Goal: Task Accomplishment & Management: Manage account settings

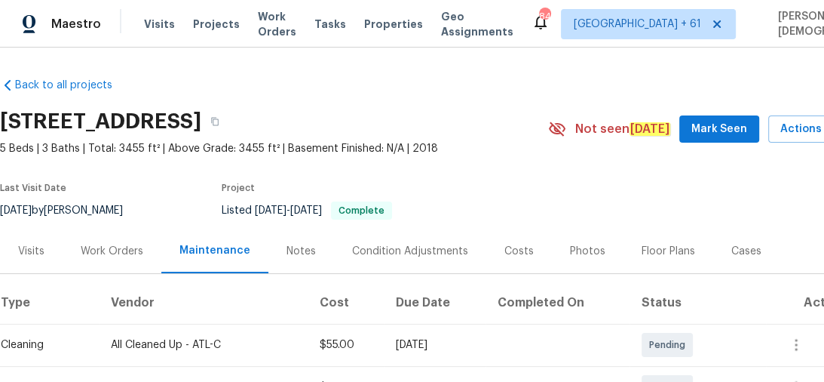
scroll to position [181, 0]
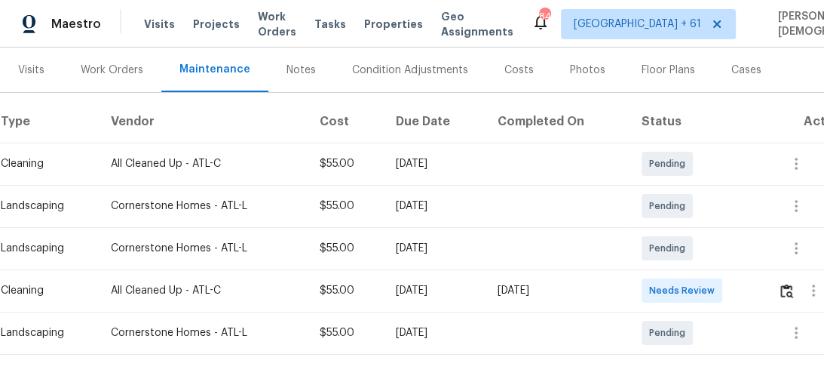
click at [778, 281] on td at bounding box center [809, 290] width 86 height 42
click at [780, 281] on td at bounding box center [809, 290] width 86 height 42
click at [793, 284] on img "button" at bounding box center [786, 291] width 13 height 14
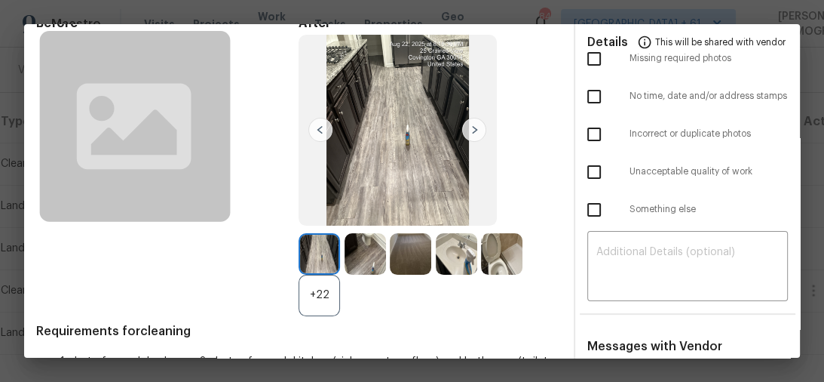
scroll to position [0, 0]
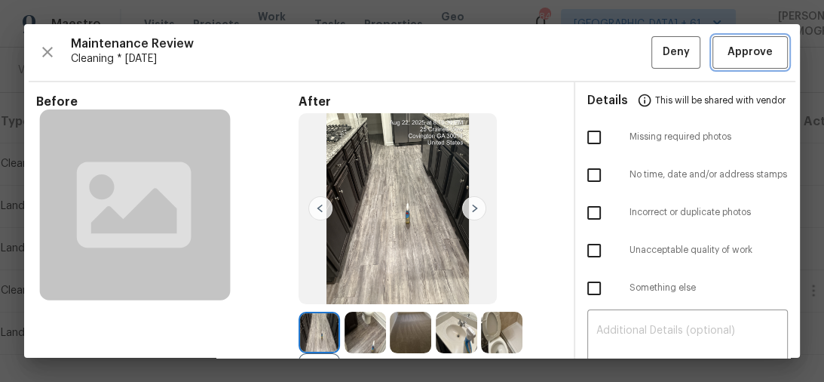
click at [737, 56] on span "Approve" at bounding box center [750, 52] width 45 height 19
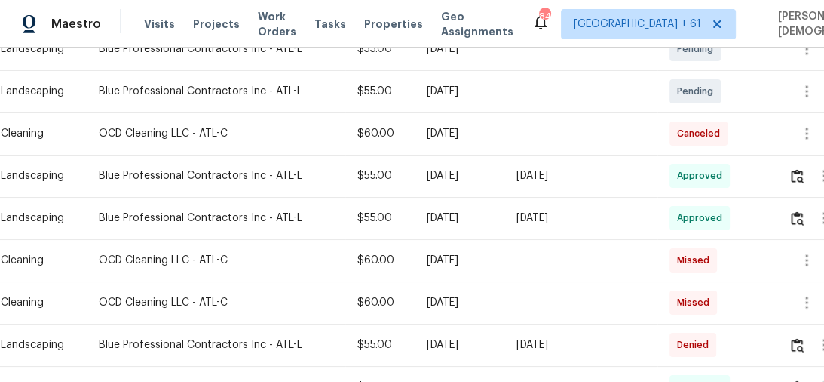
scroll to position [181, 0]
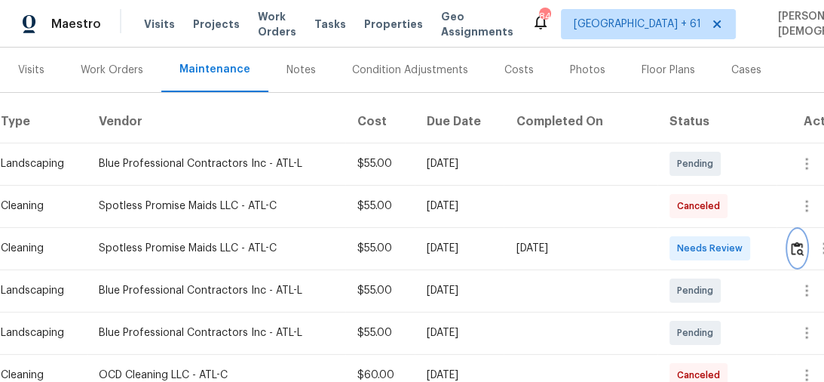
click at [796, 241] on img "button" at bounding box center [797, 248] width 13 height 14
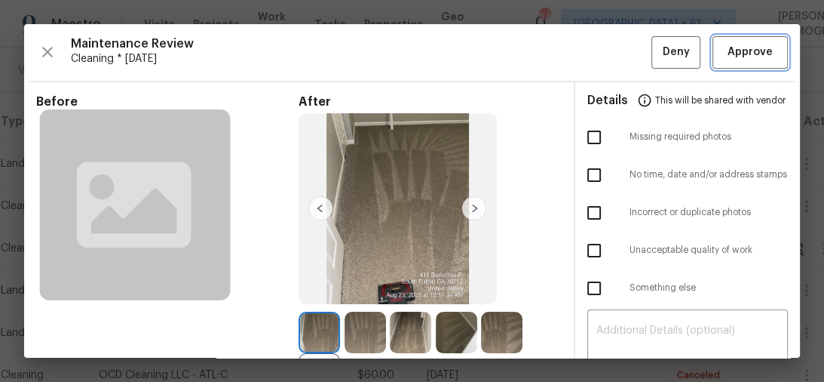
click at [739, 57] on span "Approve" at bounding box center [750, 52] width 45 height 19
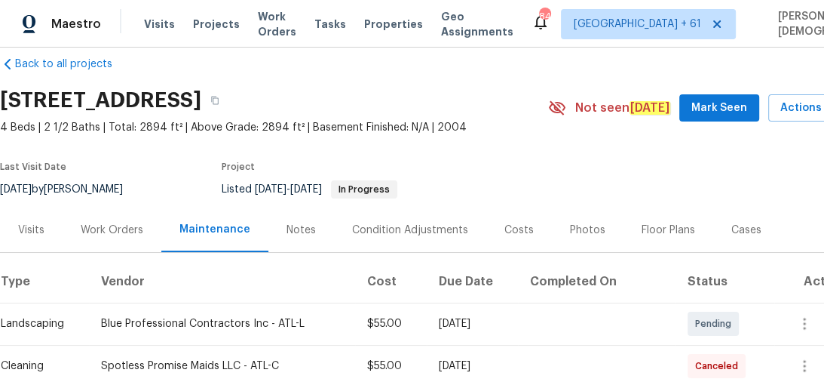
scroll to position [0, 0]
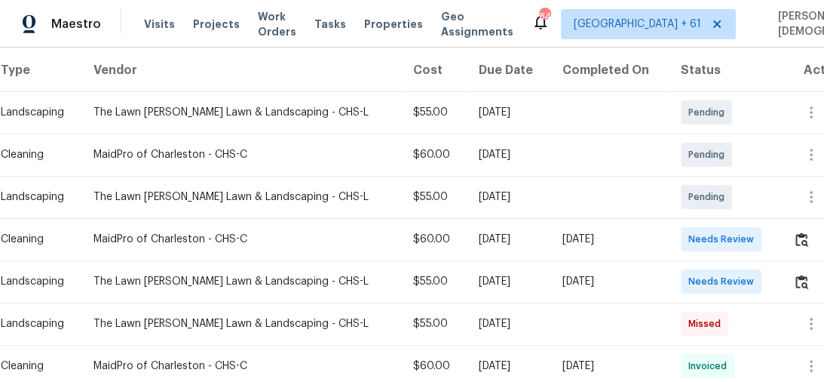
scroll to position [302, 0]
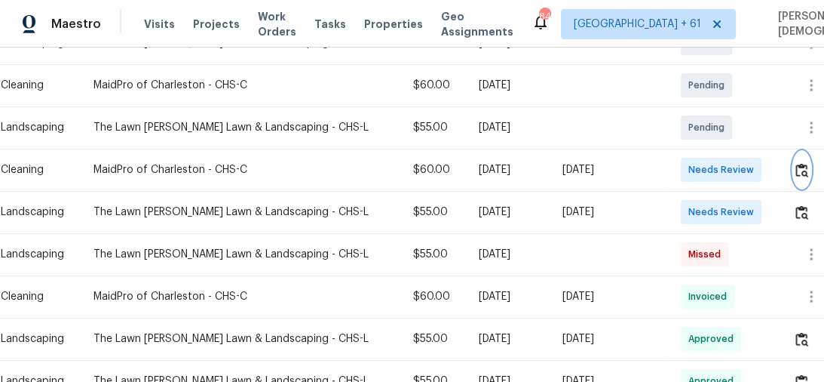
click at [805, 165] on img "button" at bounding box center [802, 170] width 13 height 14
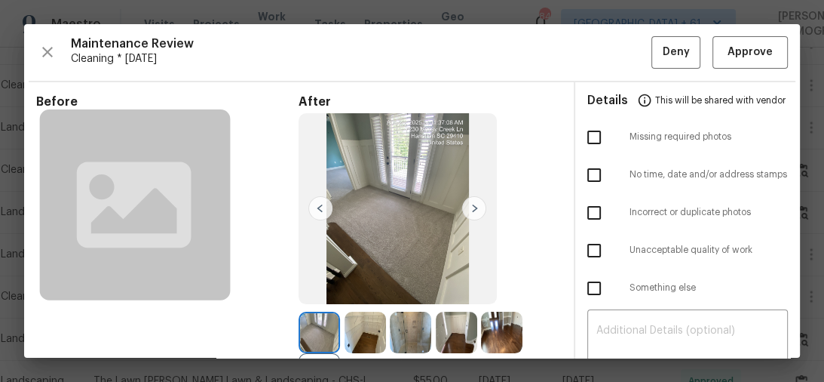
scroll to position [0, 0]
click at [731, 59] on span "Approve" at bounding box center [750, 52] width 45 height 19
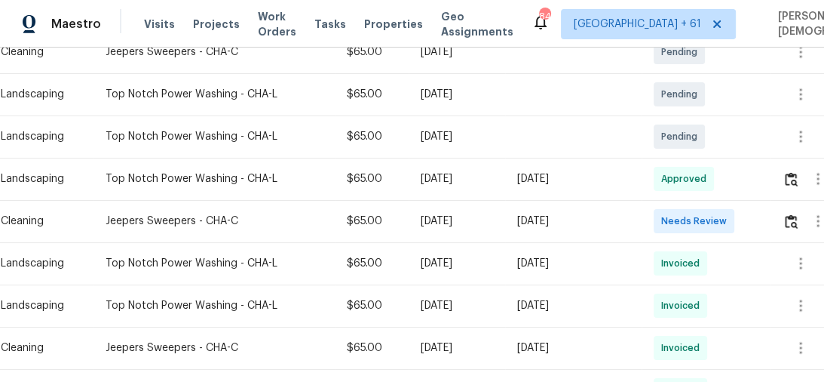
scroll to position [362, 0]
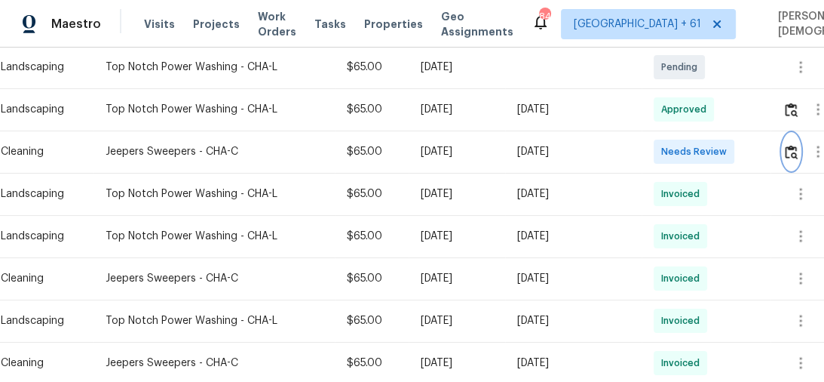
click at [787, 140] on button "button" at bounding box center [791, 151] width 17 height 36
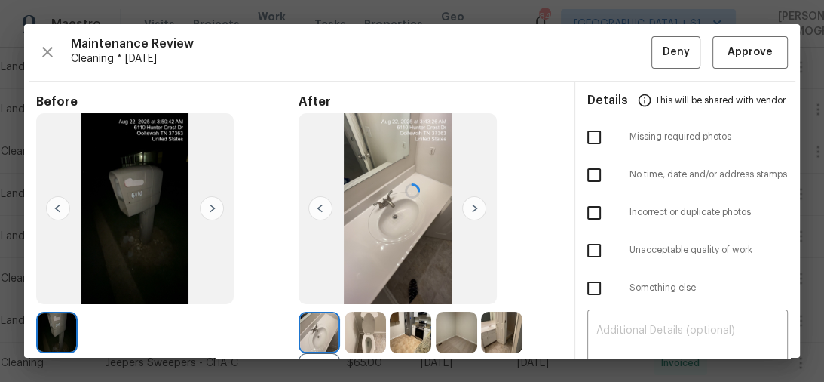
click at [732, 58] on div at bounding box center [412, 190] width 776 height 333
click at [730, 57] on span "Approve" at bounding box center [750, 52] width 45 height 19
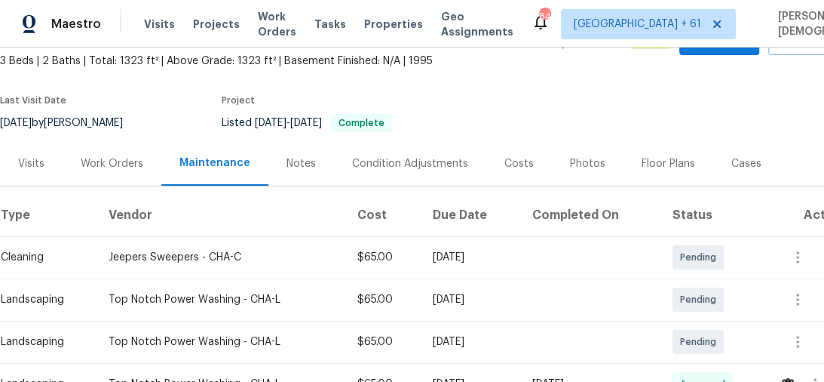
scroll to position [0, 0]
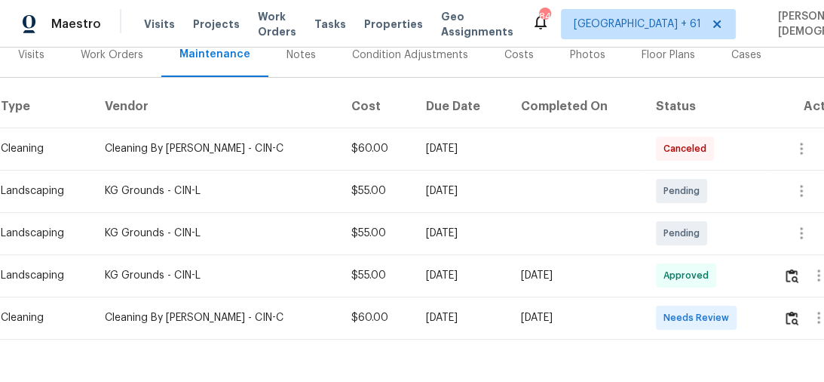
scroll to position [241, 0]
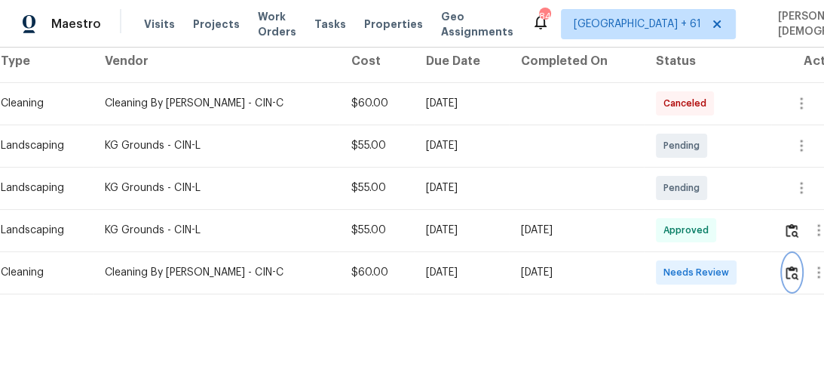
click at [783, 254] on button "button" at bounding box center [791, 272] width 17 height 36
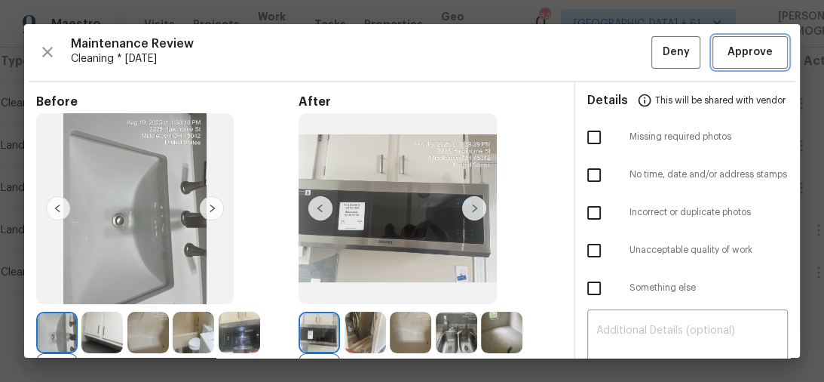
click at [738, 62] on button "Approve" at bounding box center [750, 52] width 75 height 32
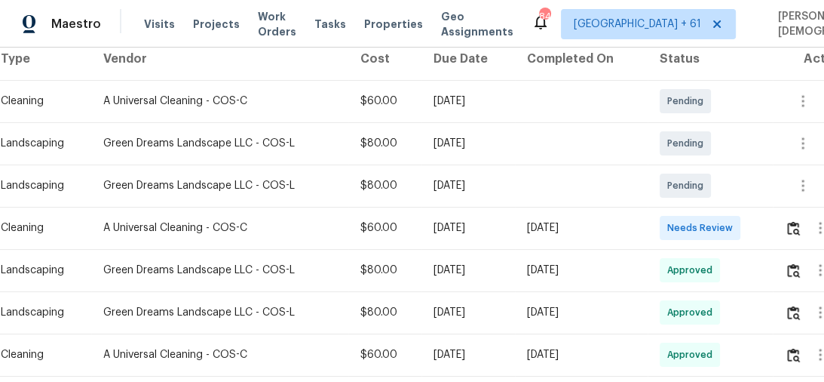
scroll to position [302, 0]
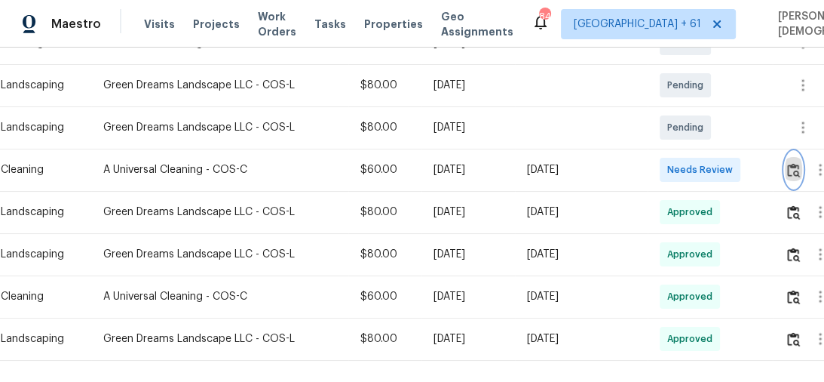
click at [793, 165] on img "button" at bounding box center [793, 170] width 13 height 14
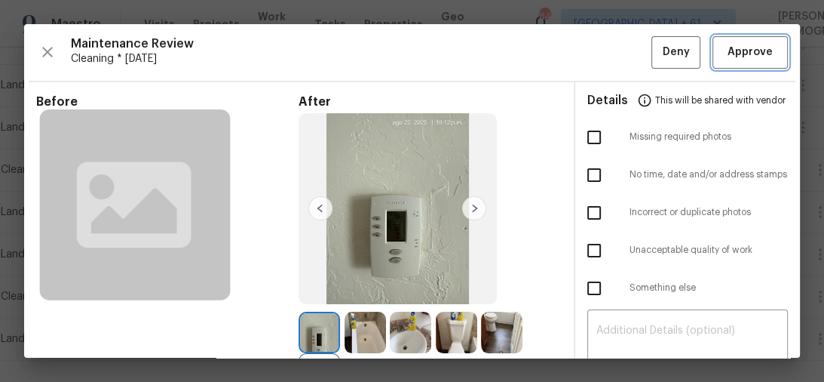
click at [729, 51] on span "Approve" at bounding box center [750, 52] width 45 height 19
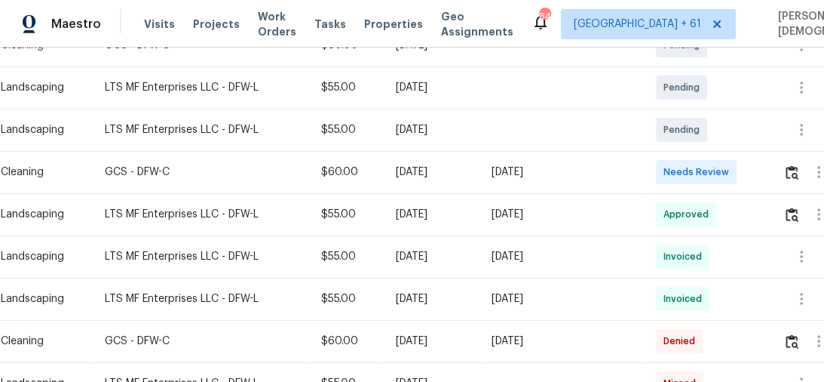
scroll to position [302, 0]
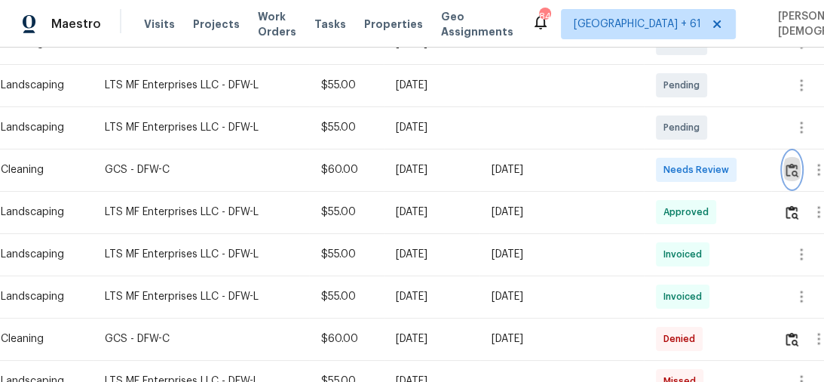
click at [800, 165] on button "button" at bounding box center [791, 170] width 17 height 36
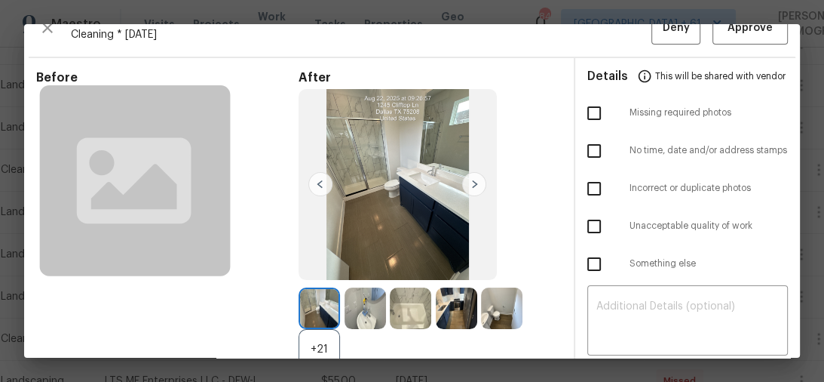
scroll to position [0, 0]
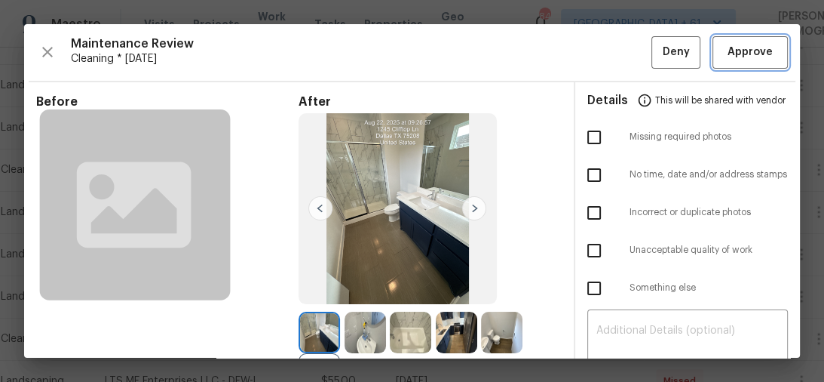
click at [756, 54] on span "Approve" at bounding box center [750, 52] width 45 height 19
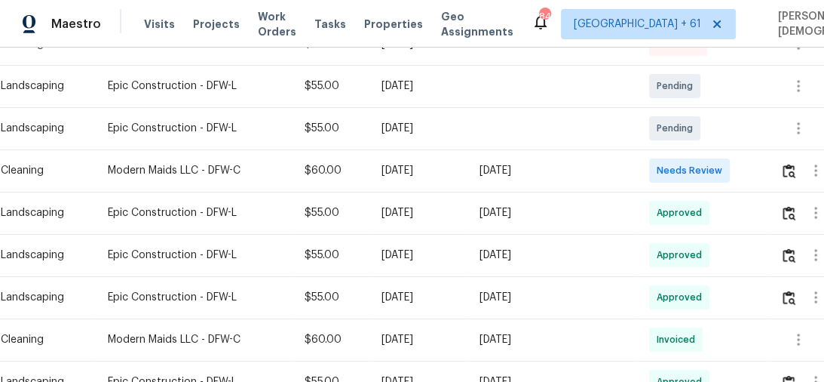
scroll to position [302, 0]
click at [804, 172] on button "button" at bounding box center [816, 170] width 36 height 36
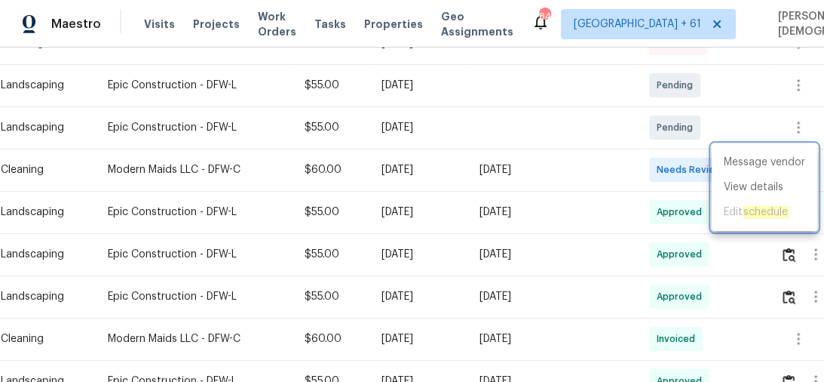
click at [730, 133] on div at bounding box center [412, 191] width 824 height 382
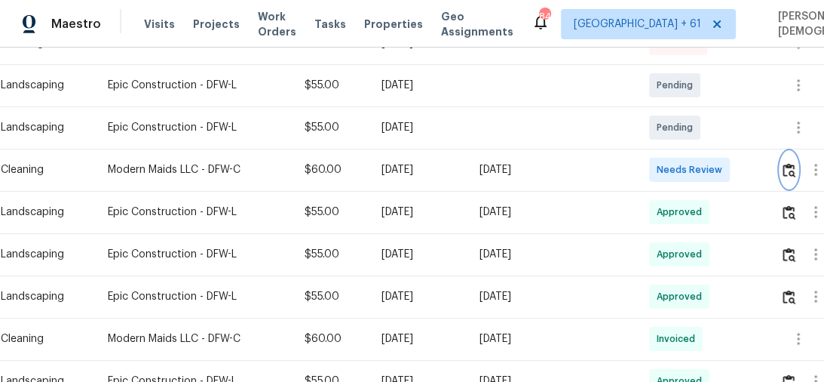
click at [785, 167] on img "button" at bounding box center [789, 170] width 13 height 14
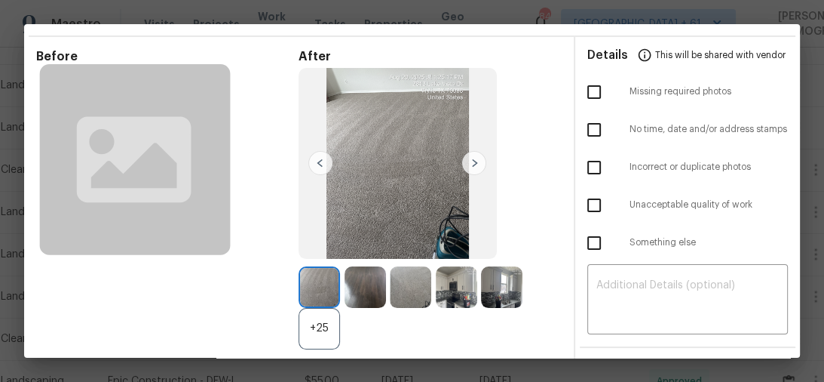
scroll to position [0, 0]
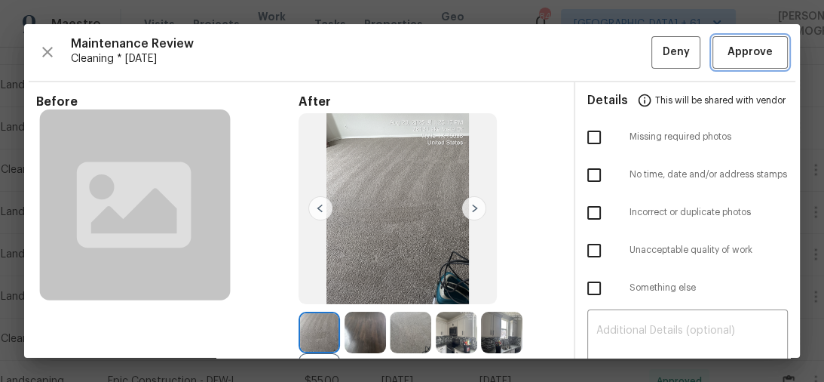
click at [732, 53] on span "Approve" at bounding box center [750, 52] width 45 height 19
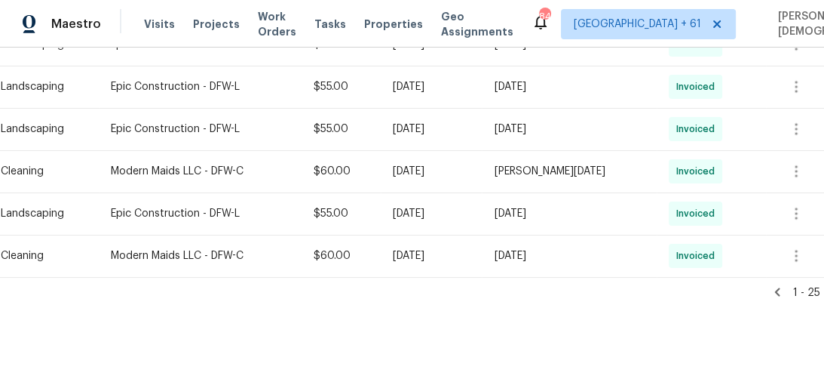
scroll to position [1112, 0]
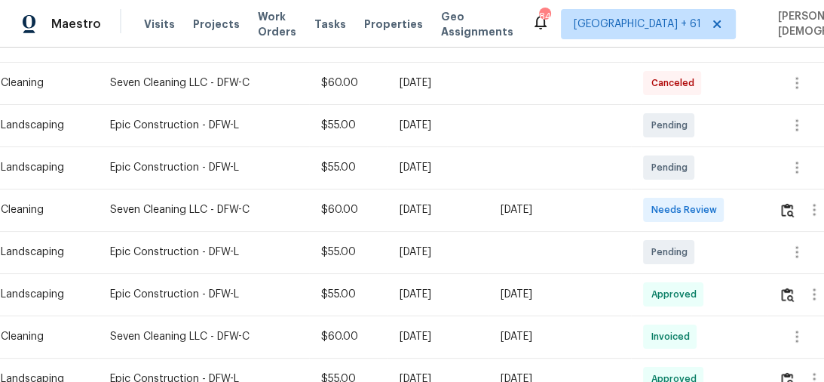
scroll to position [362, 0]
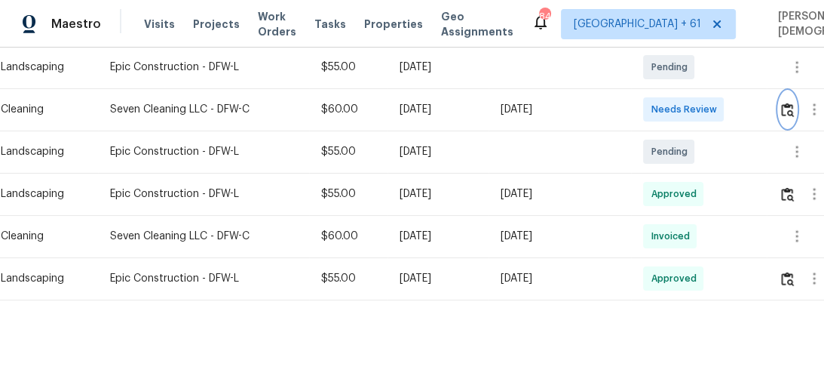
click at [784, 105] on img "button" at bounding box center [787, 110] width 13 height 14
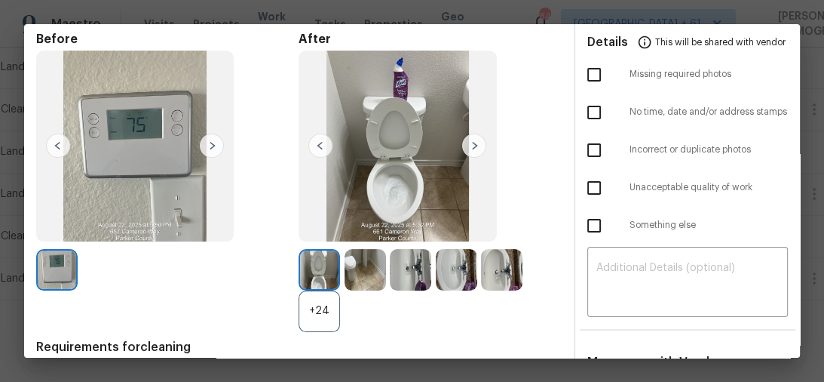
scroll to position [0, 0]
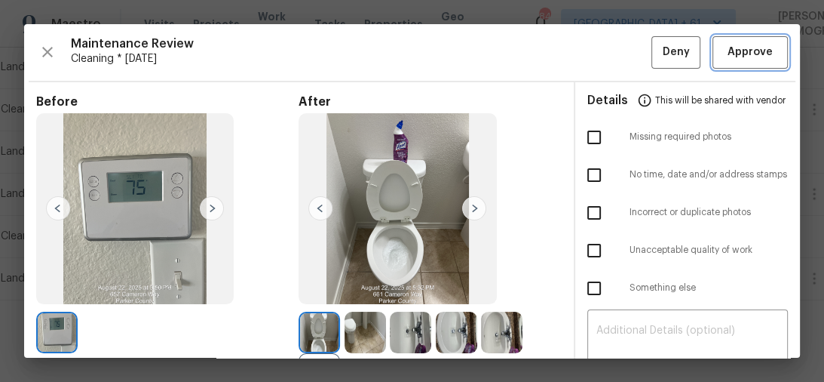
click at [728, 51] on span "Approve" at bounding box center [750, 52] width 45 height 19
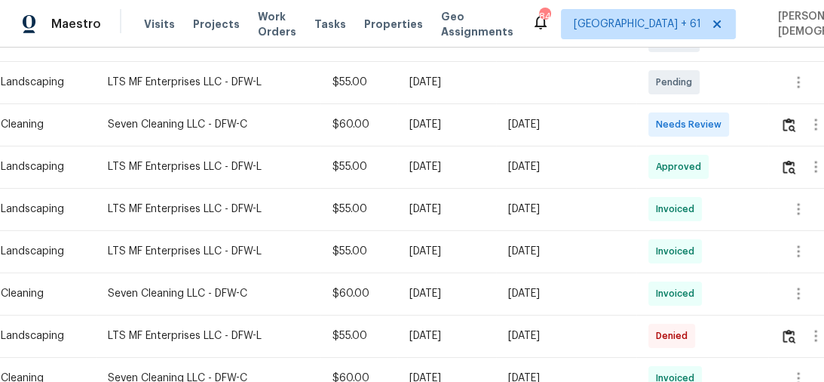
scroll to position [241, 0]
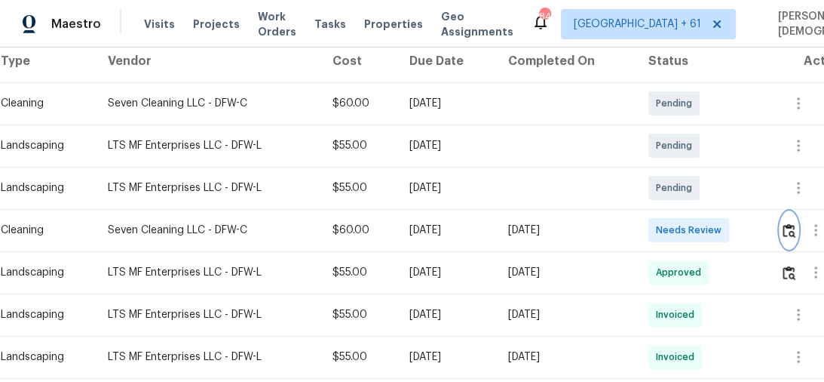
click at [786, 223] on button "button" at bounding box center [788, 230] width 17 height 36
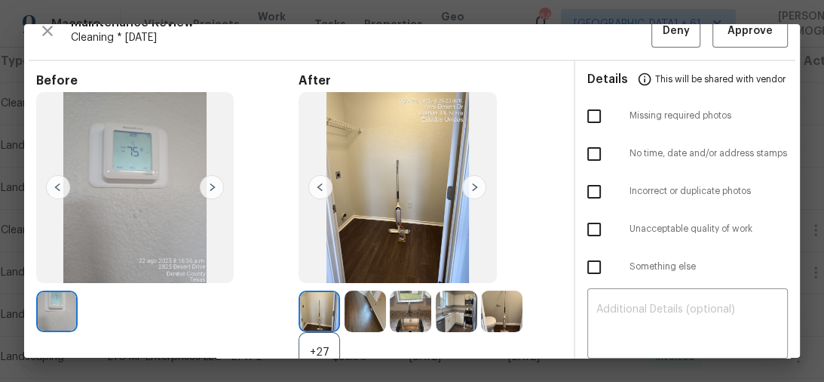
scroll to position [0, 0]
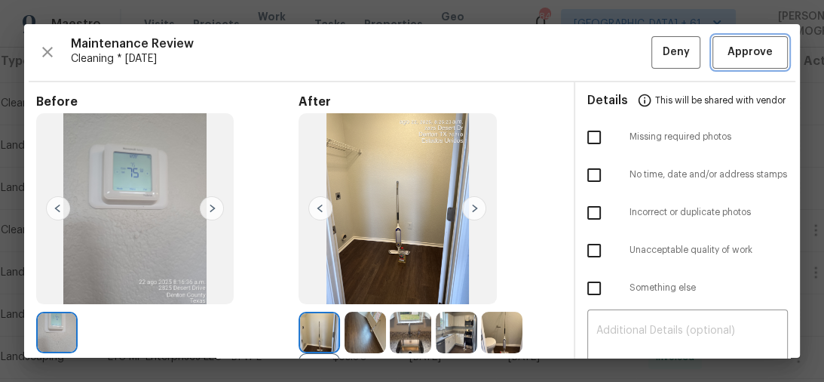
click at [739, 58] on span "Approve" at bounding box center [750, 52] width 45 height 19
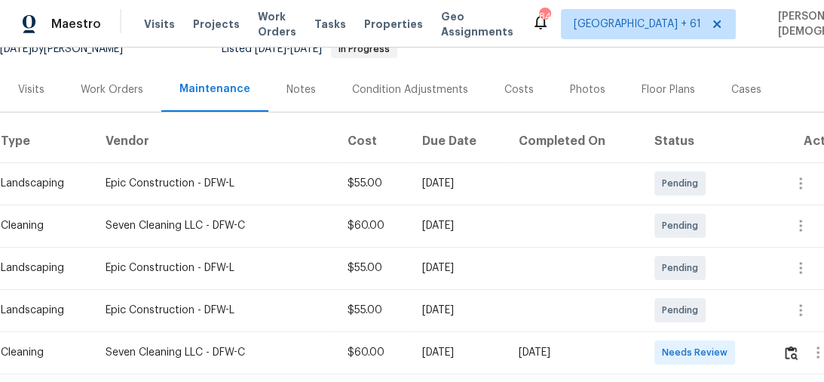
scroll to position [241, 0]
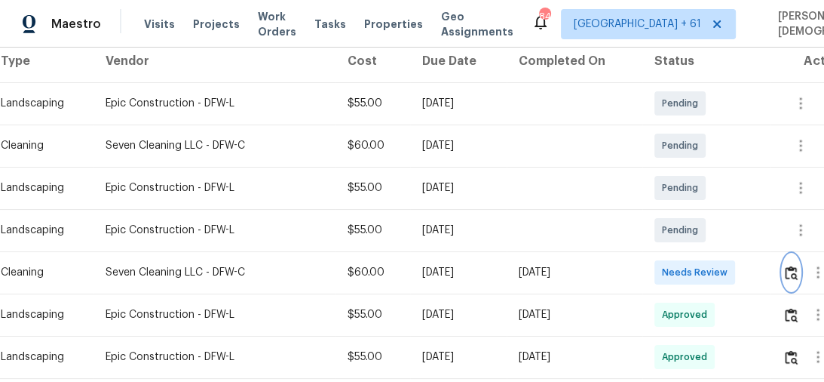
click at [796, 265] on img "button" at bounding box center [791, 272] width 13 height 14
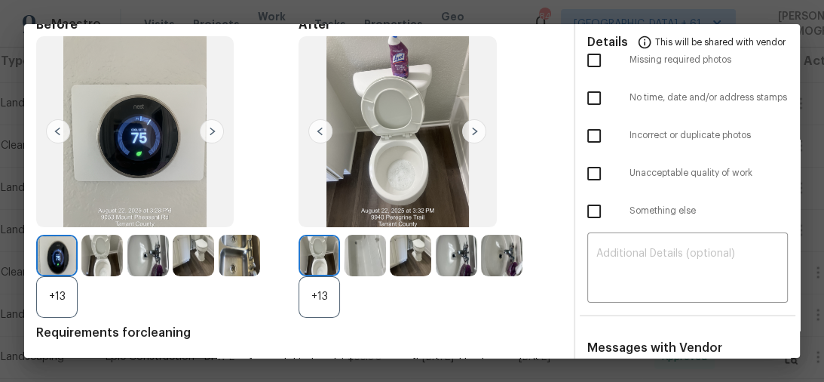
scroll to position [0, 0]
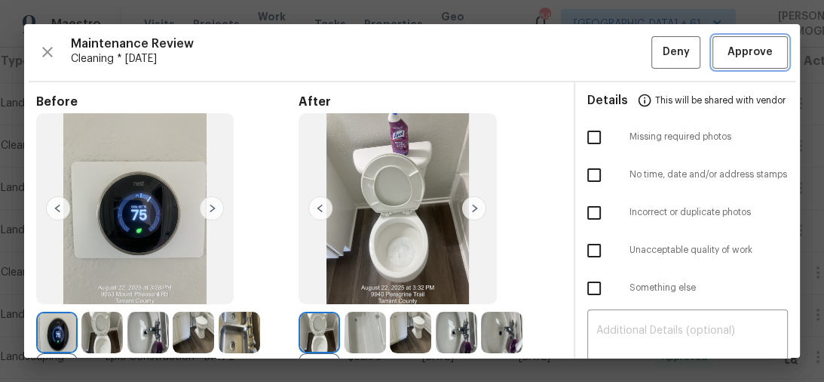
click at [734, 43] on span "Approve" at bounding box center [750, 52] width 45 height 19
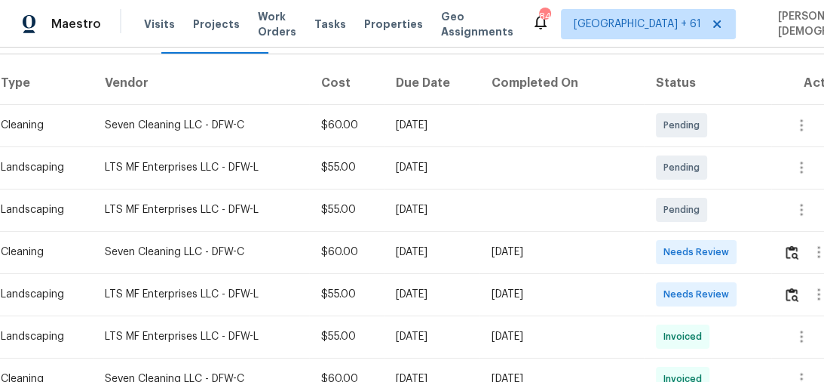
scroll to position [302, 0]
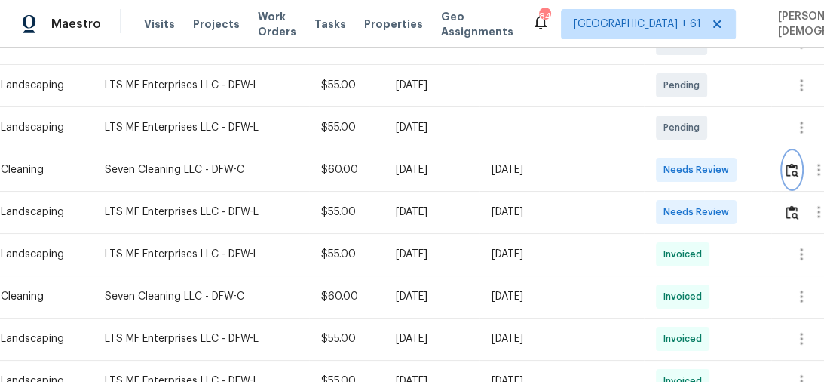
click at [792, 163] on img "button" at bounding box center [792, 170] width 13 height 14
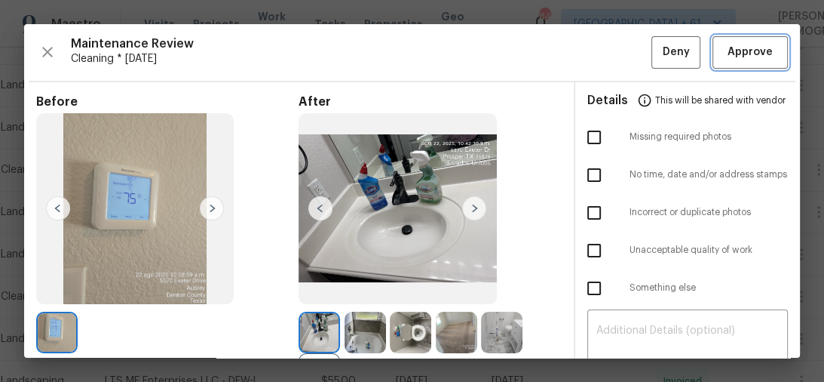
click at [753, 54] on span "Approve" at bounding box center [750, 52] width 45 height 19
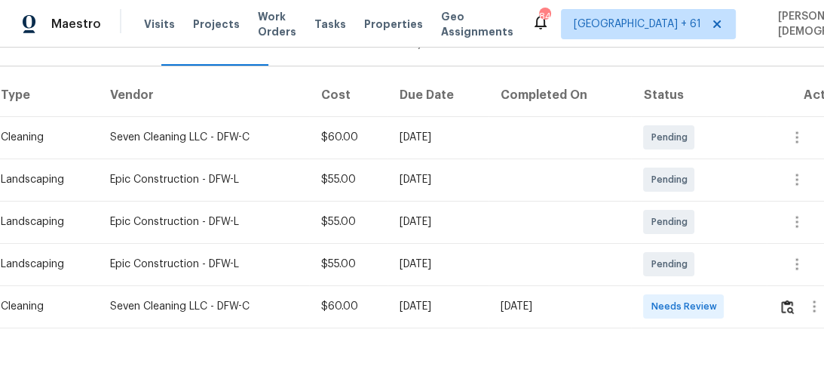
scroll to position [244, 0]
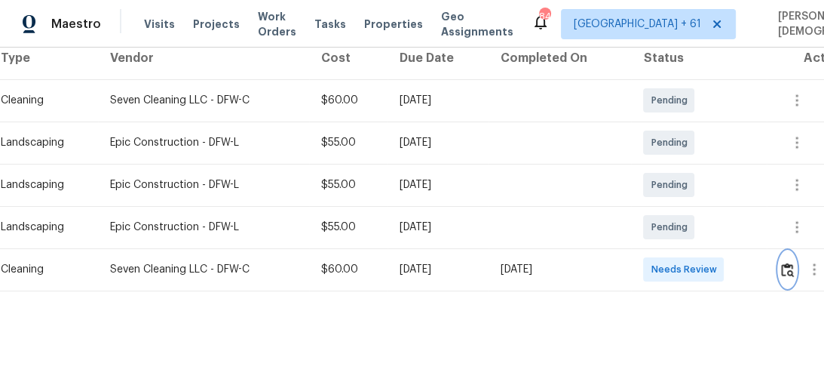
click at [794, 263] on img "button" at bounding box center [787, 269] width 13 height 14
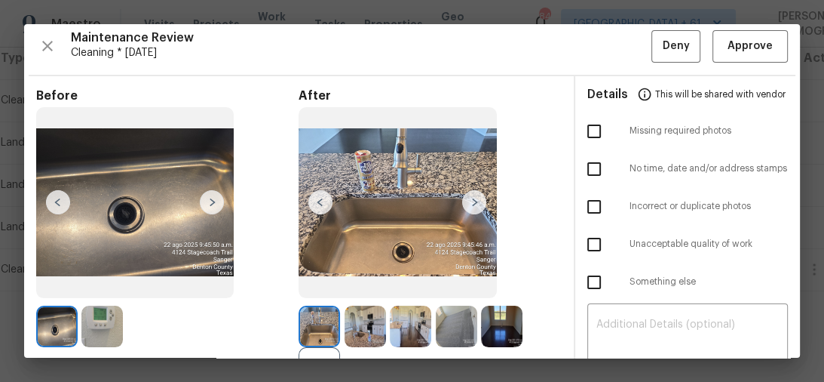
scroll to position [0, 0]
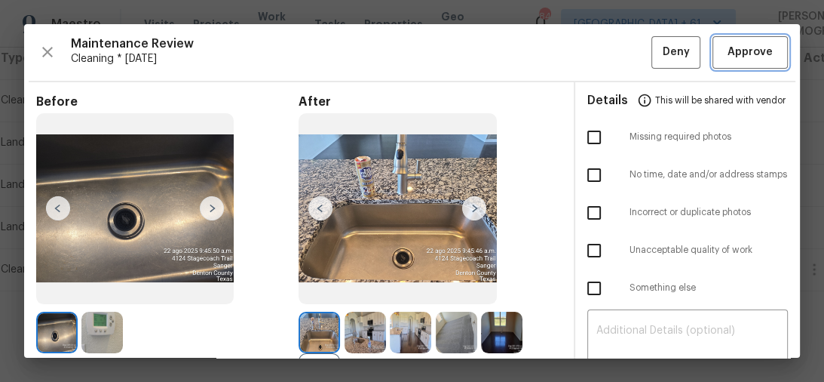
click at [736, 51] on span "Approve" at bounding box center [750, 52] width 45 height 19
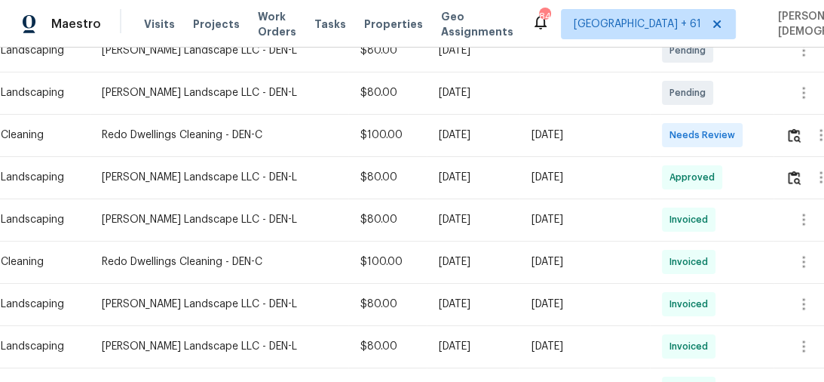
scroll to position [241, 0]
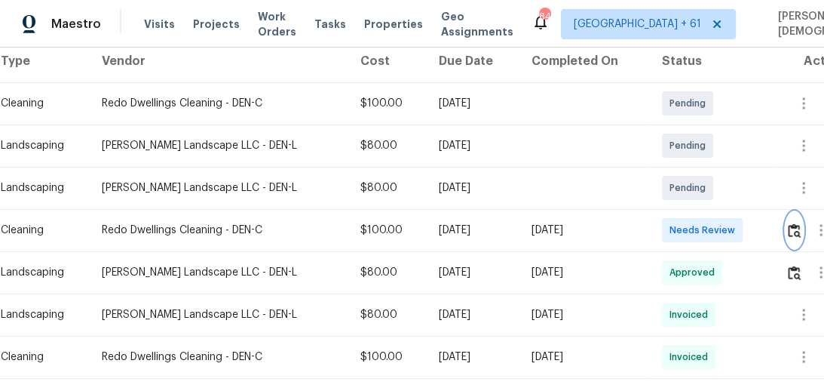
click at [787, 220] on button "button" at bounding box center [794, 230] width 17 height 36
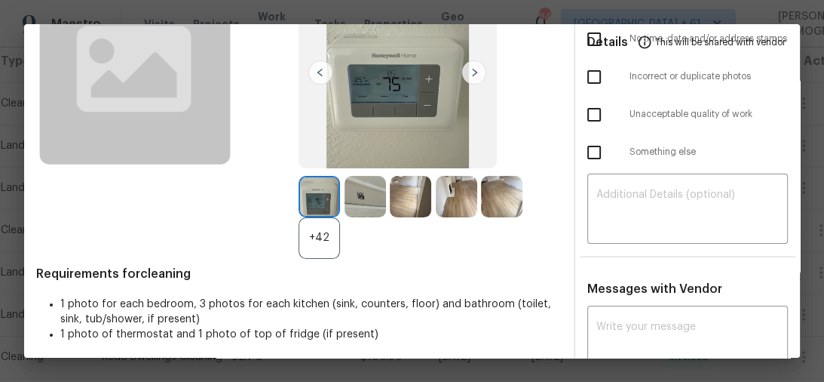
scroll to position [0, 0]
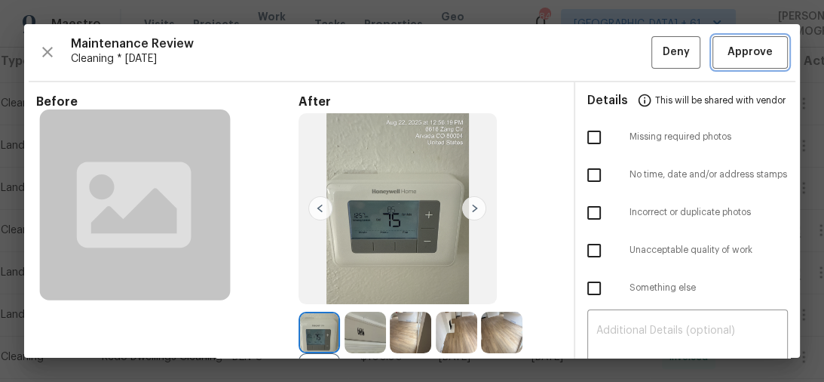
click at [750, 61] on button "Approve" at bounding box center [750, 52] width 75 height 32
